Goal: Information Seeking & Learning: Learn about a topic

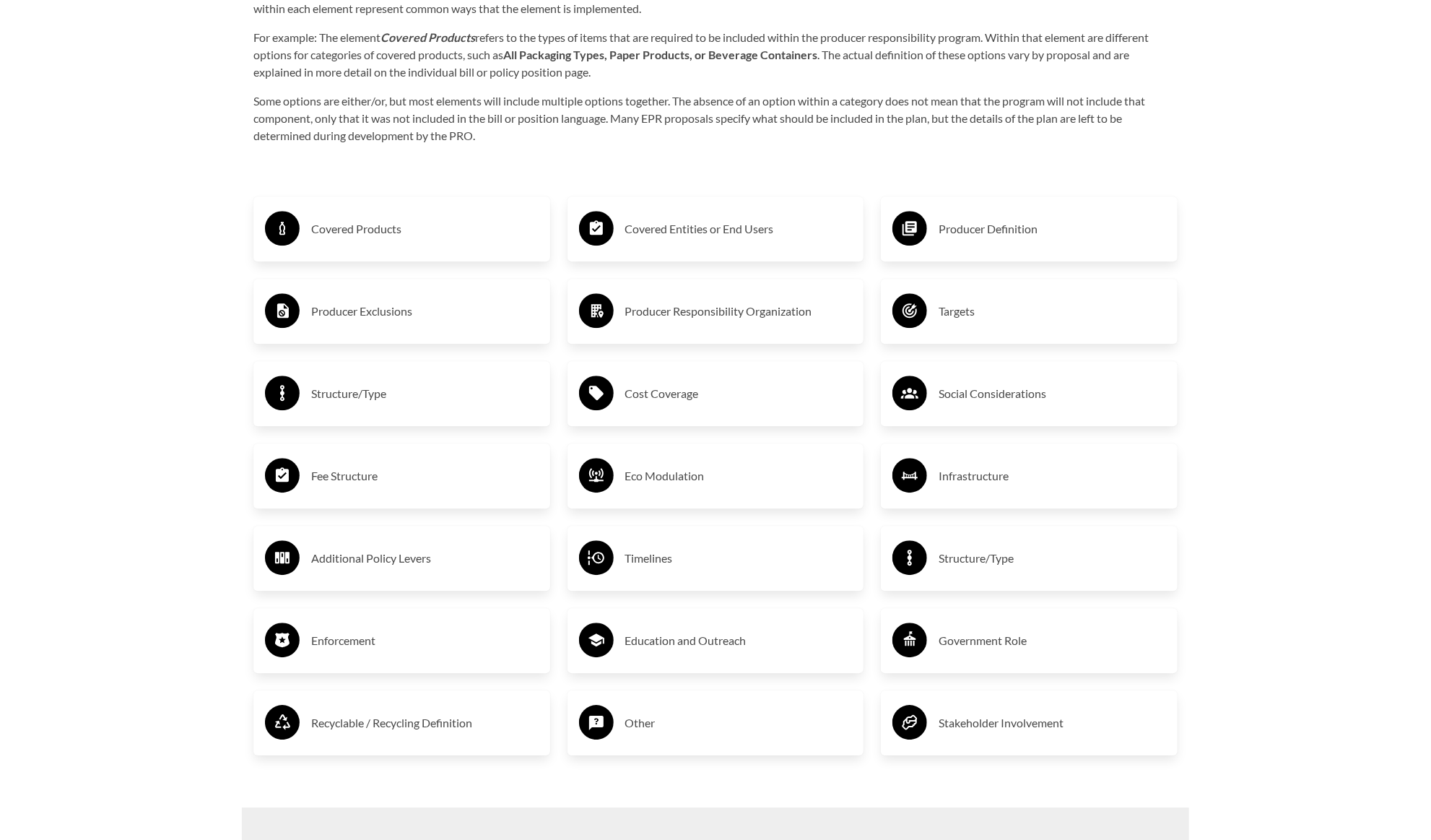
scroll to position [2444, 0]
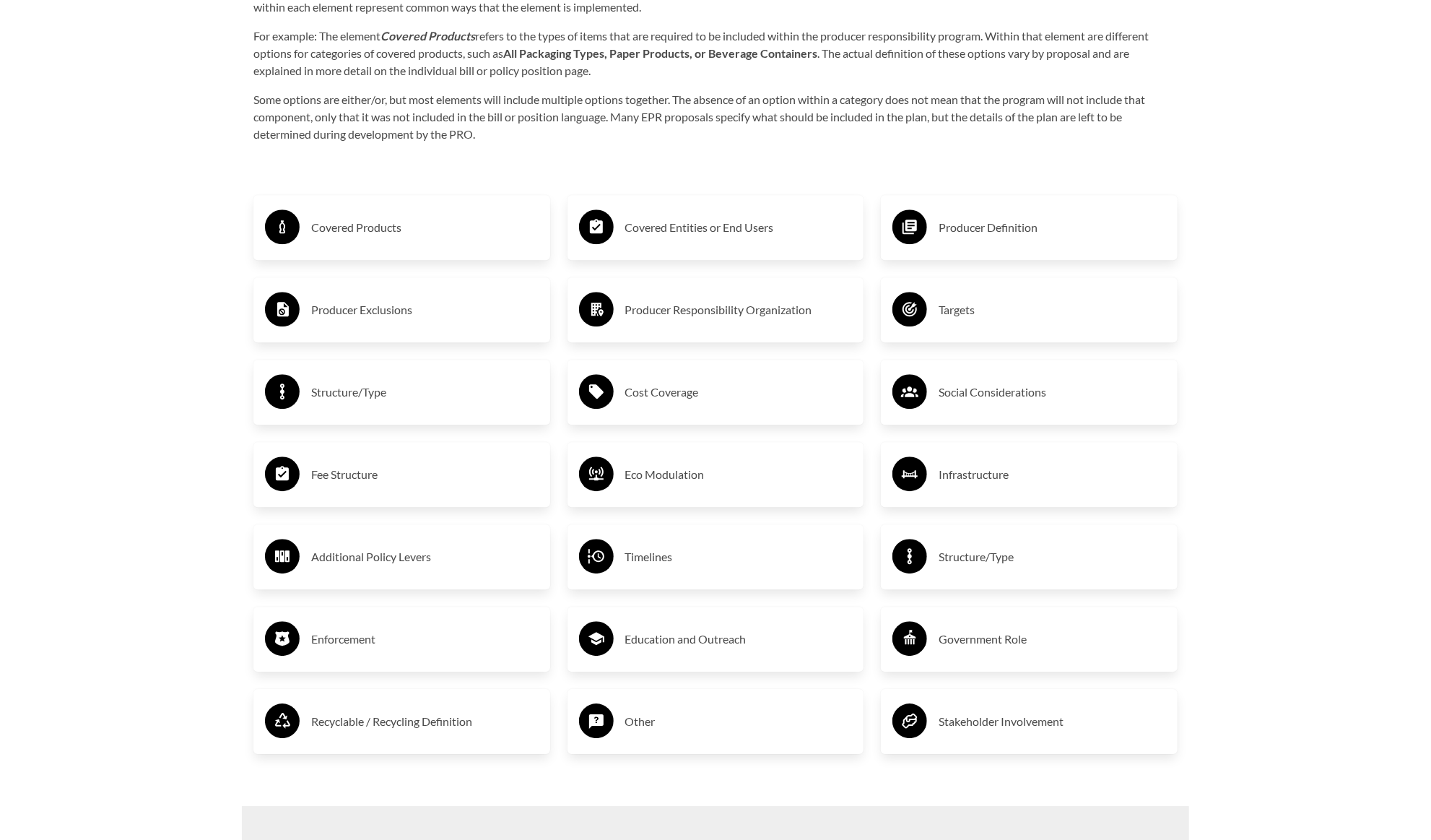
click at [946, 225] on h3 "Producer Definition" at bounding box center [1053, 227] width 228 height 23
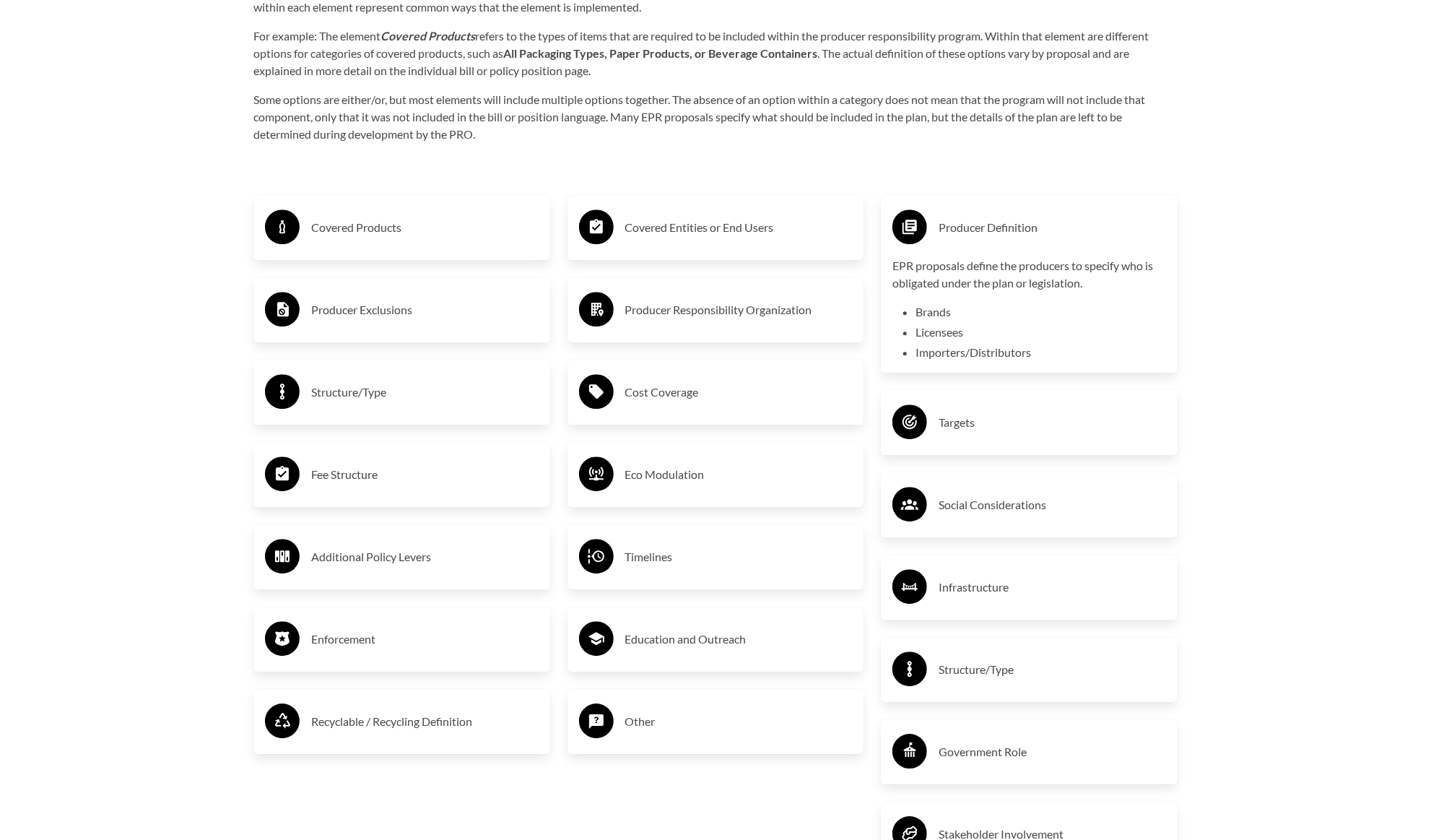
click at [1017, 282] on p "EPR proposals define the producers to specify who is obligated under the plan o…" at bounding box center [1029, 274] width 274 height 35
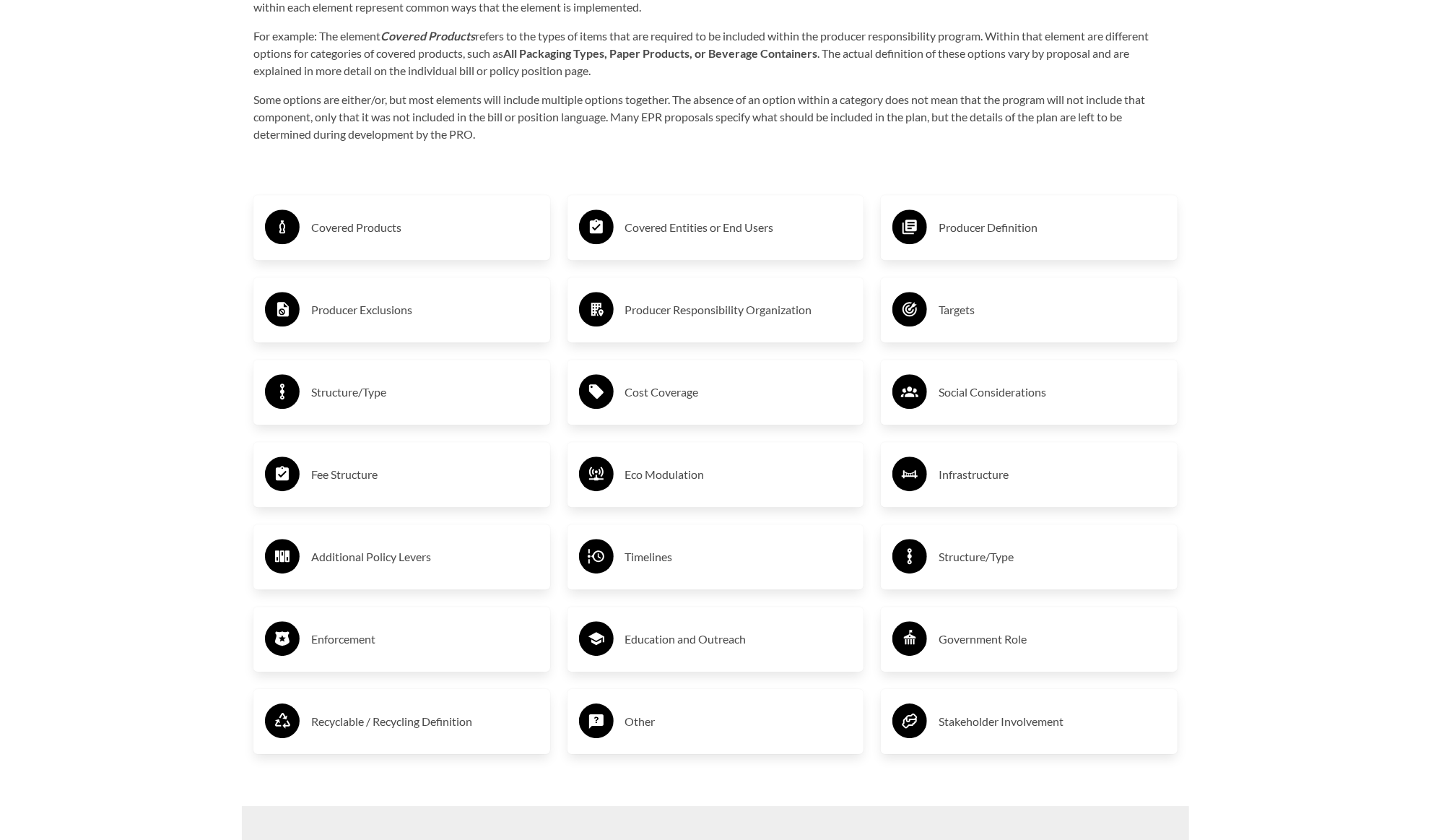
click at [1004, 229] on h3 "Producer Definition" at bounding box center [1053, 227] width 228 height 23
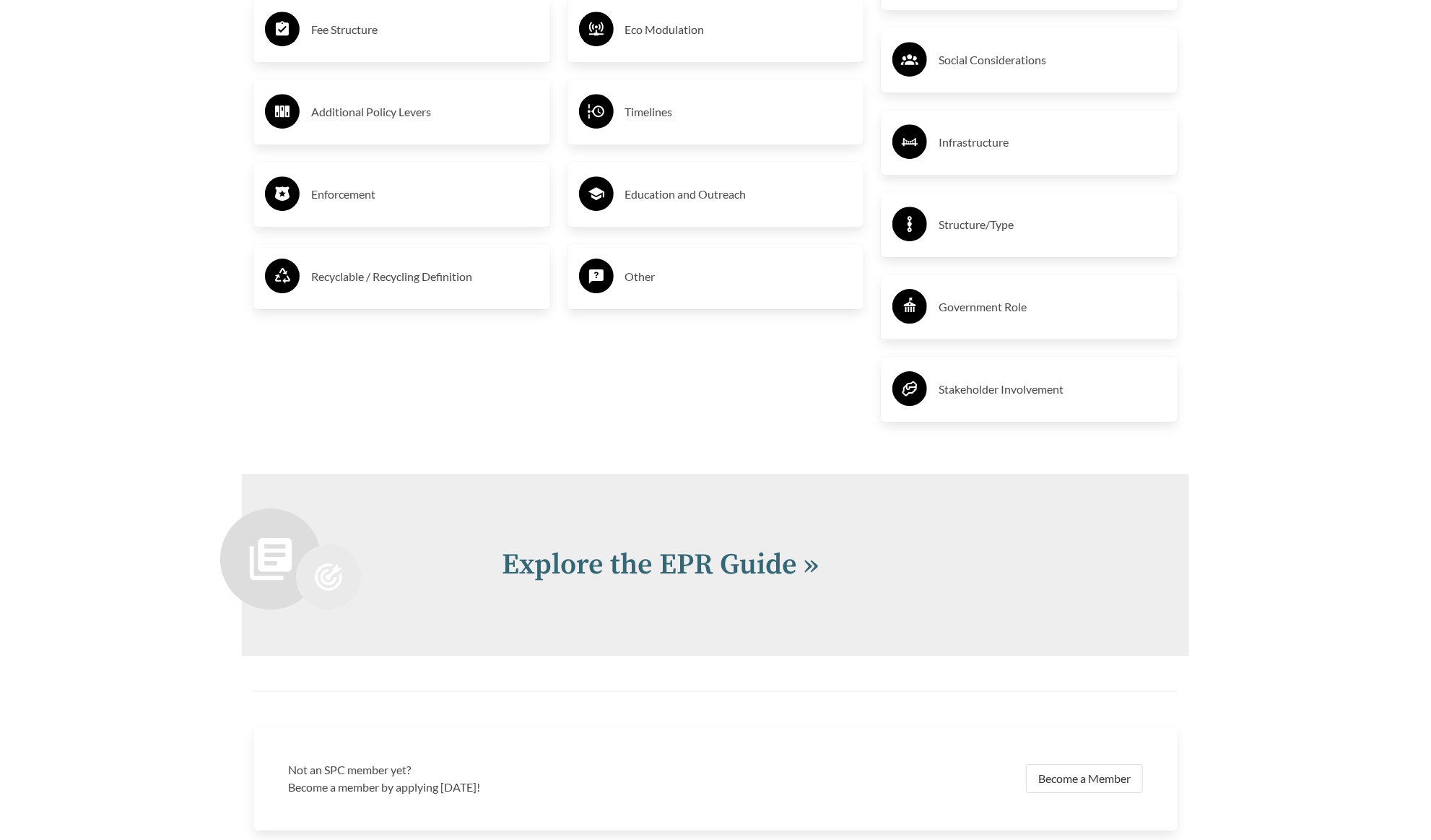
scroll to position [3045, 0]
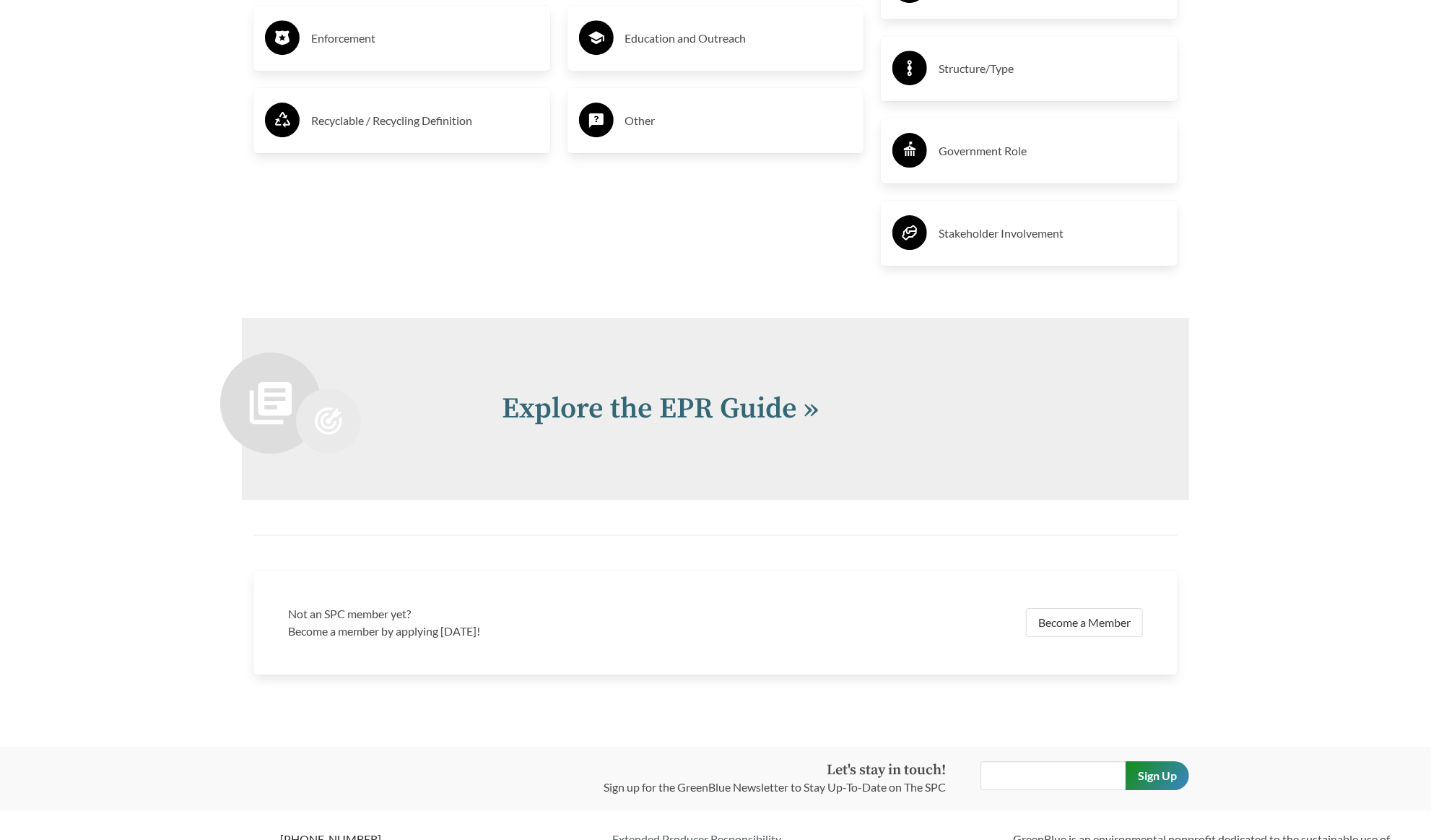
click at [674, 383] on div "Explore the EPR Guide »" at bounding box center [716, 409] width 947 height 182
click at [666, 401] on link "Explore the EPR Guide »" at bounding box center [661, 408] width 317 height 36
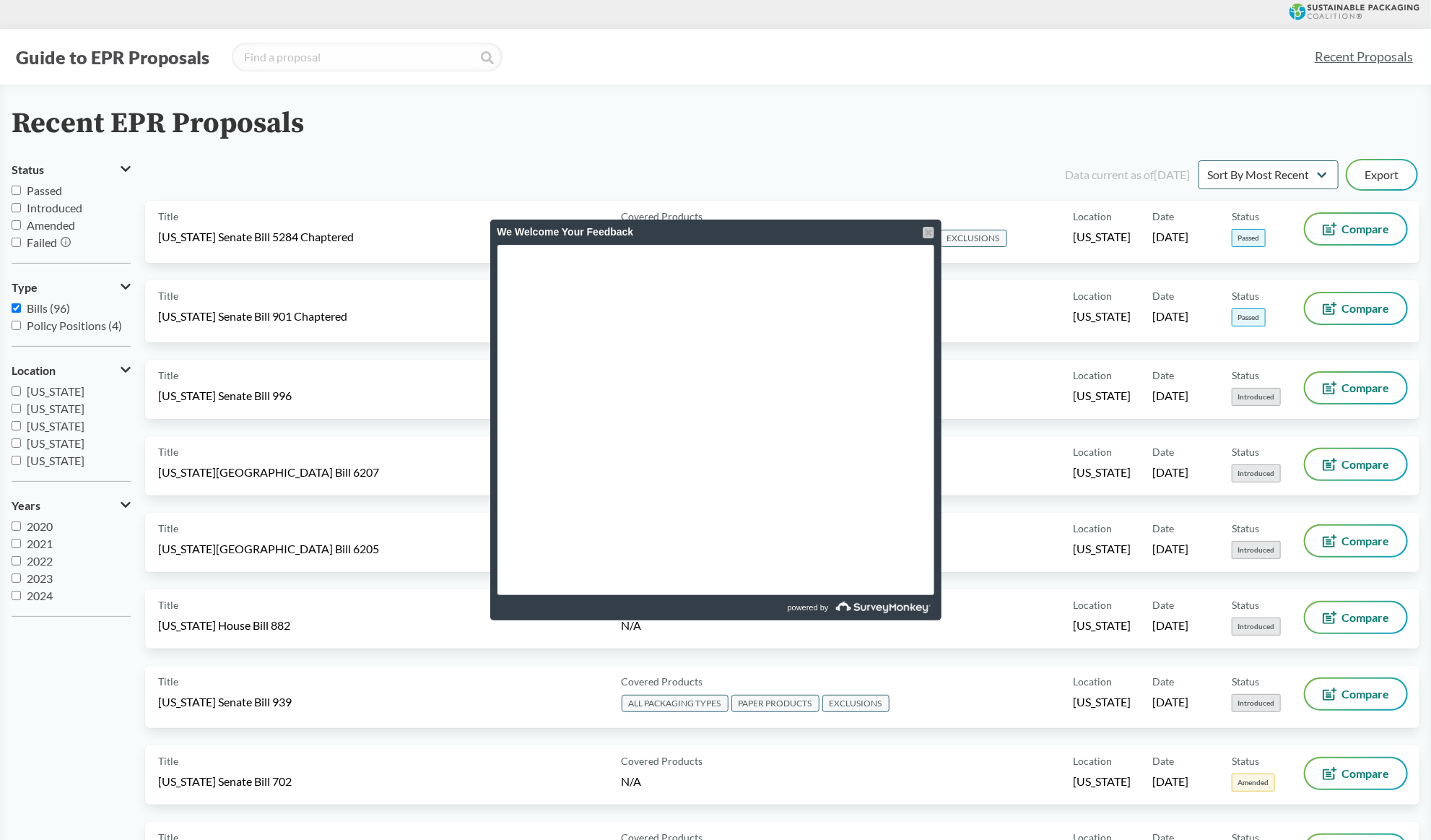
click at [925, 235] on div at bounding box center [929, 233] width 11 height 11
